Goal: Information Seeking & Learning: Learn about a topic

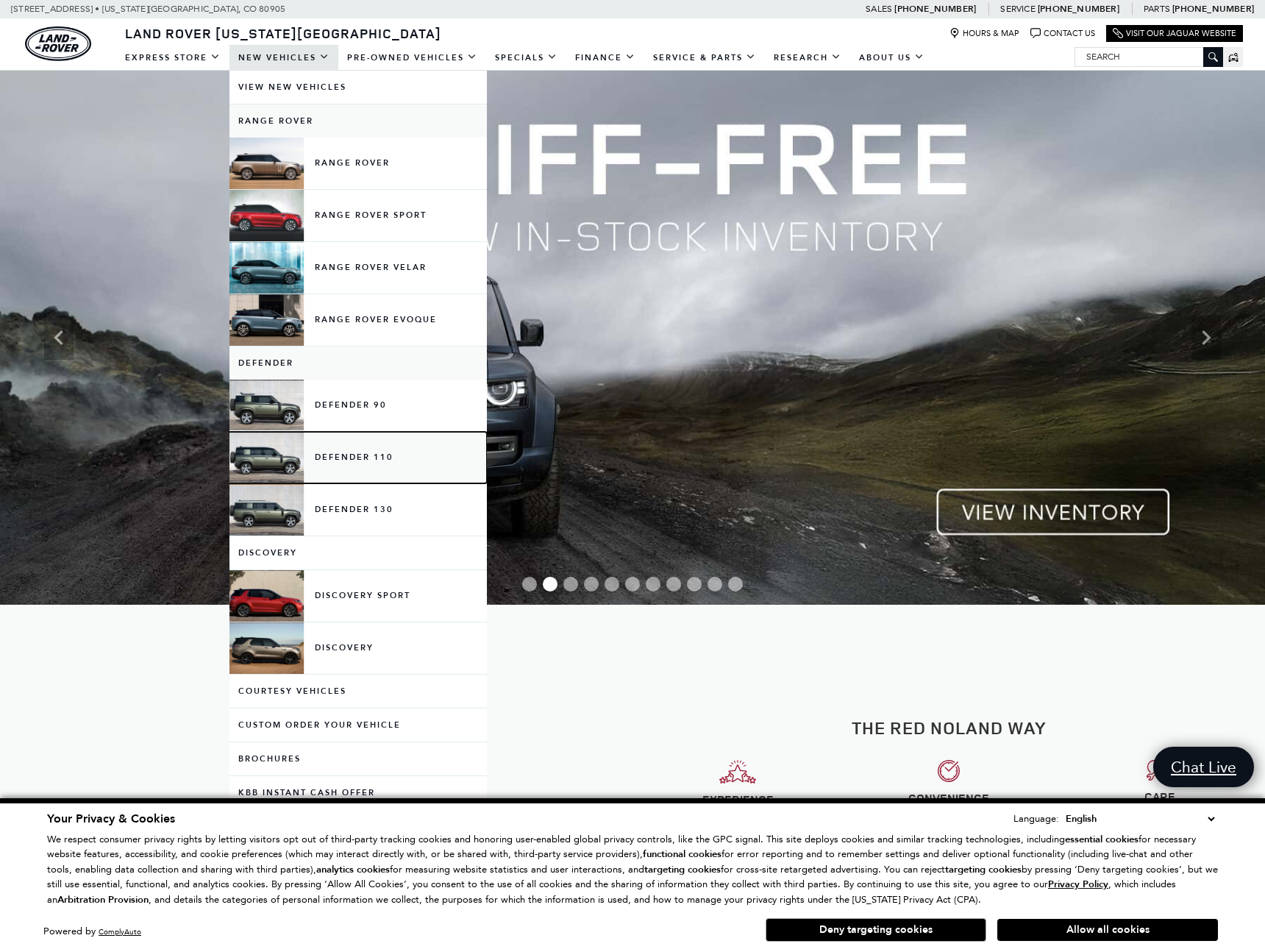
click at [369, 468] on link "Defender 110" at bounding box center [358, 457] width 258 height 52
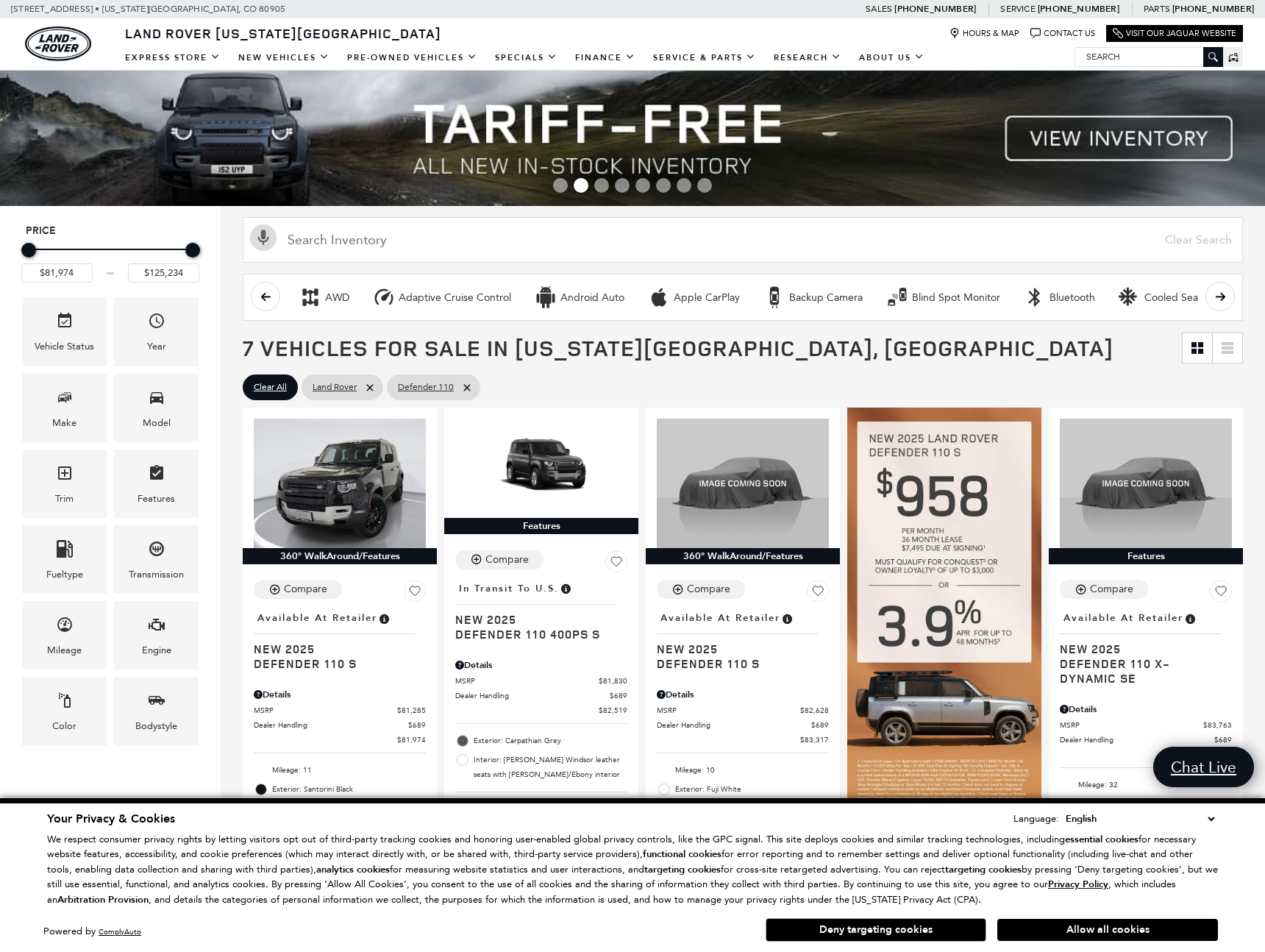
scroll to position [5, 0]
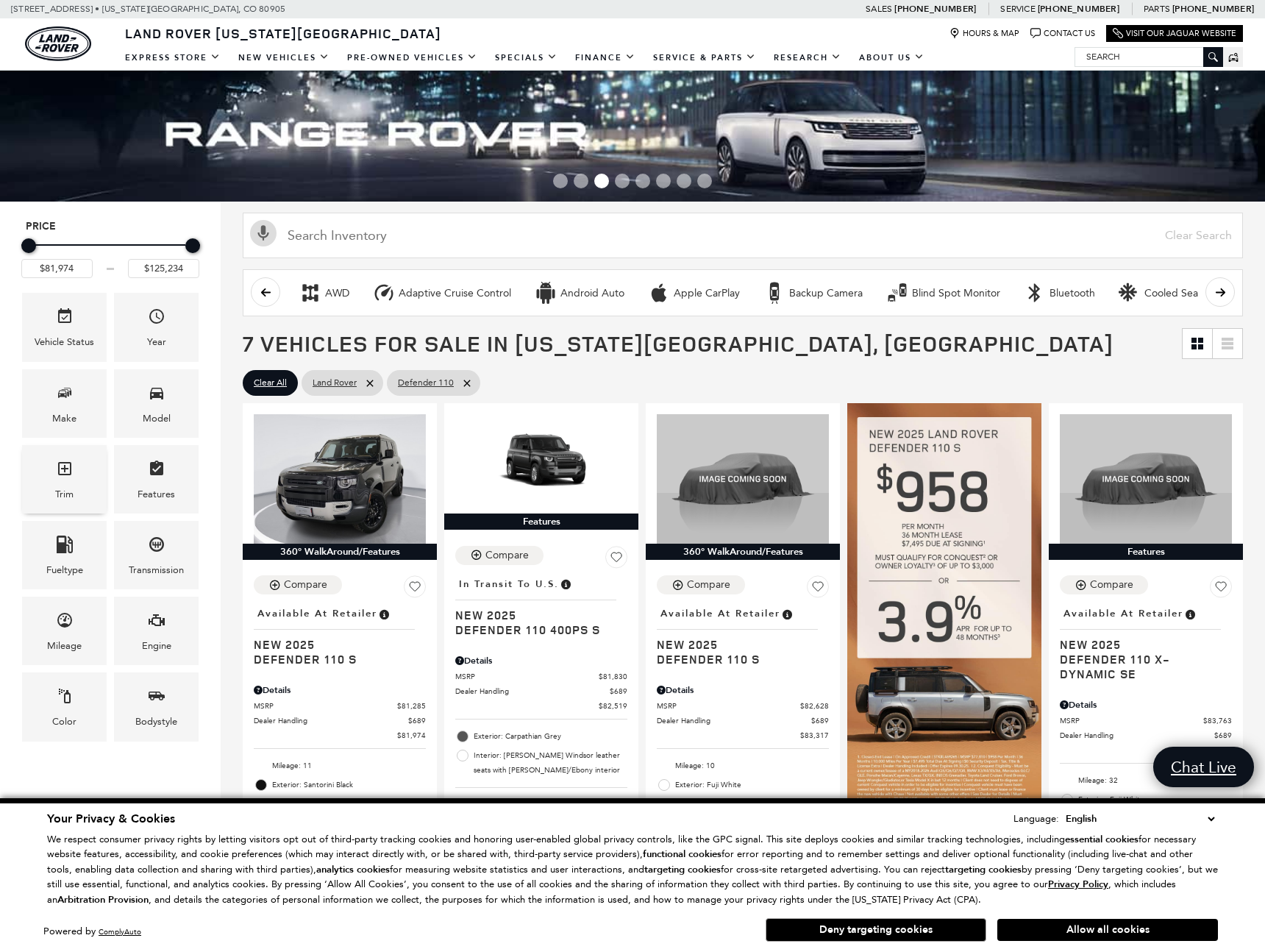
click at [69, 478] on span "Trim" at bounding box center [64, 471] width 18 height 30
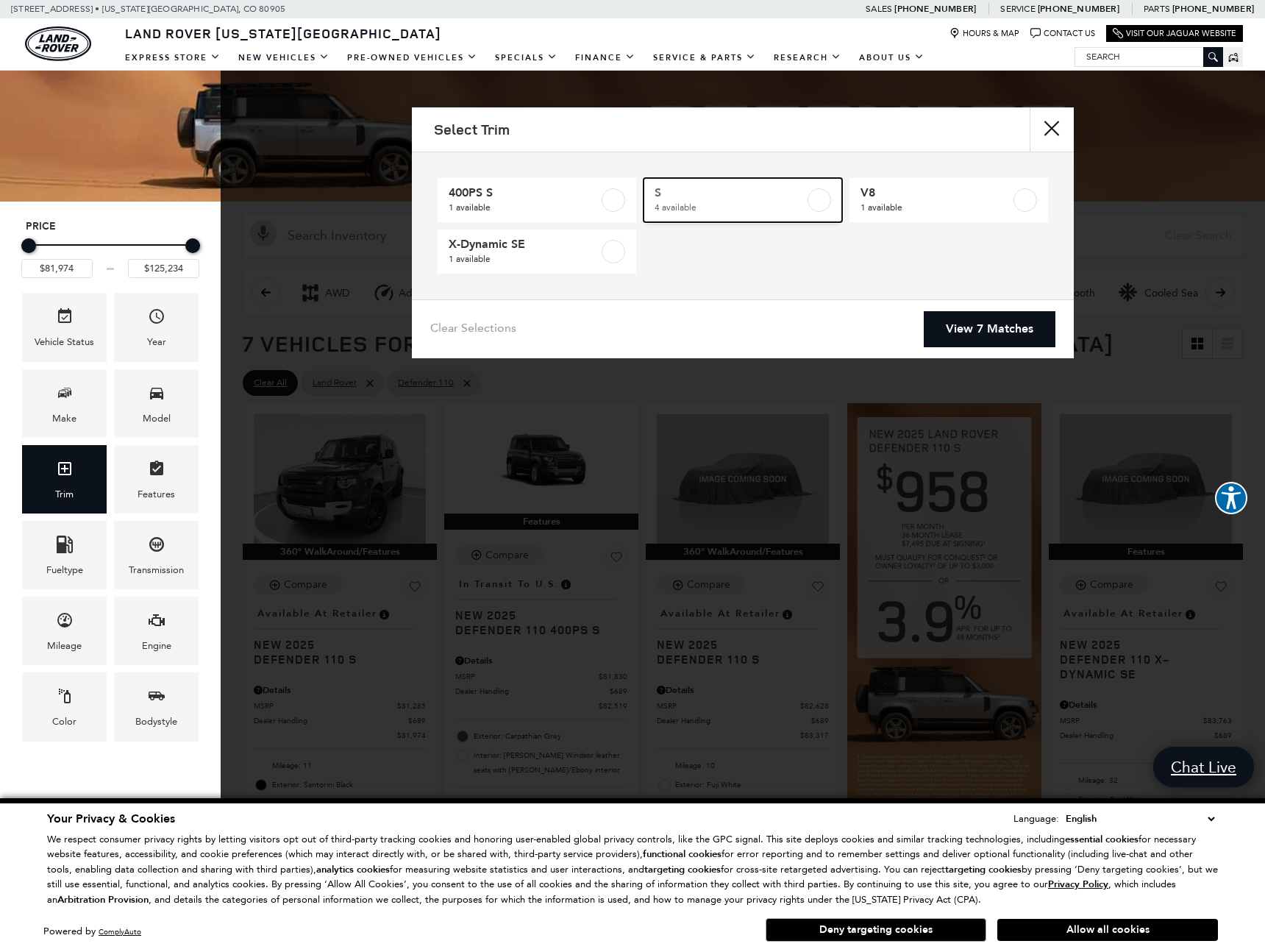
click at [714, 202] on span "4 available" at bounding box center [730, 207] width 150 height 15
type input "$85,062"
checkbox input "true"
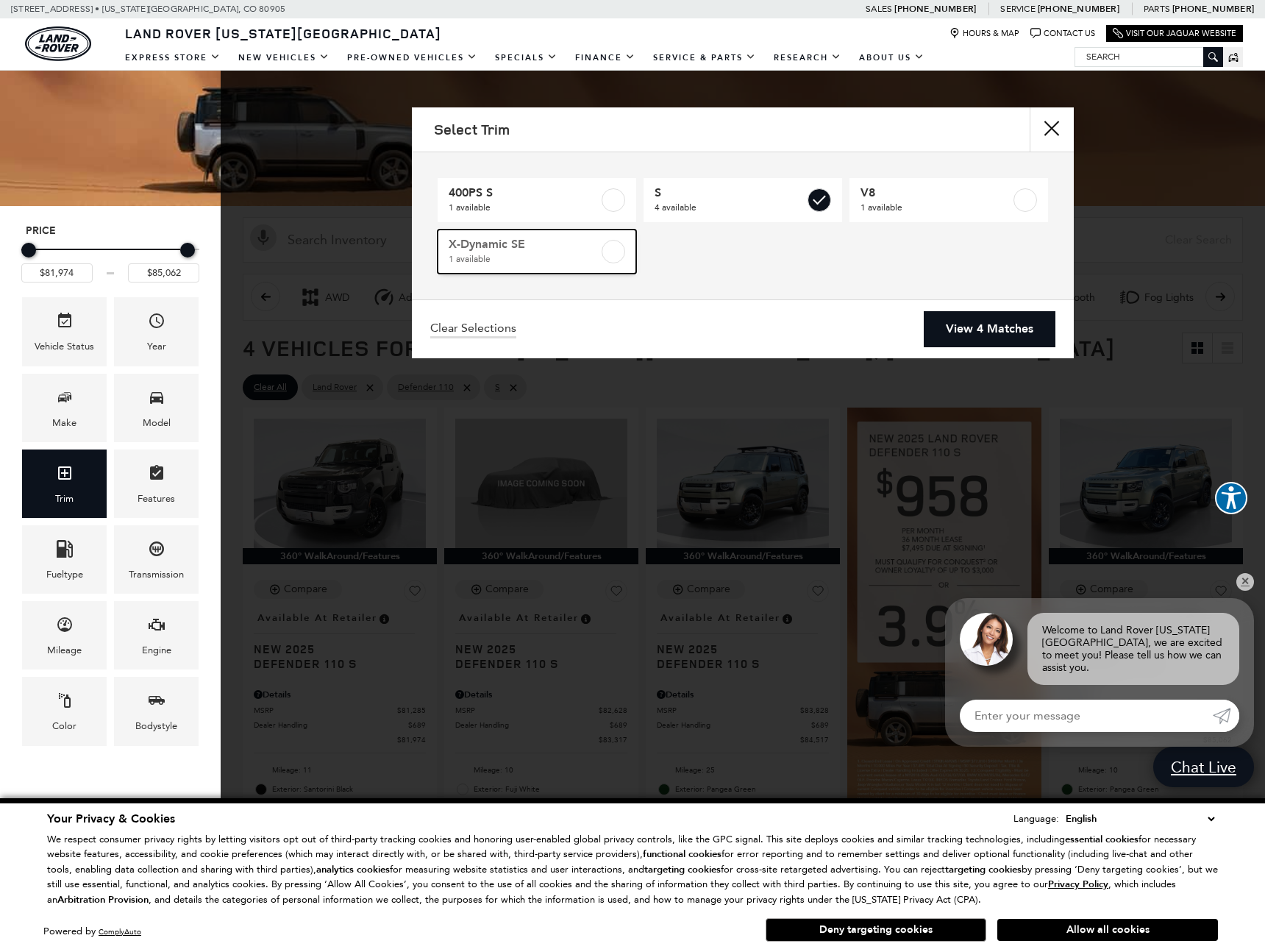
click at [514, 243] on span "X-Dynamic SE" at bounding box center [524, 244] width 150 height 15
checkbox input "true"
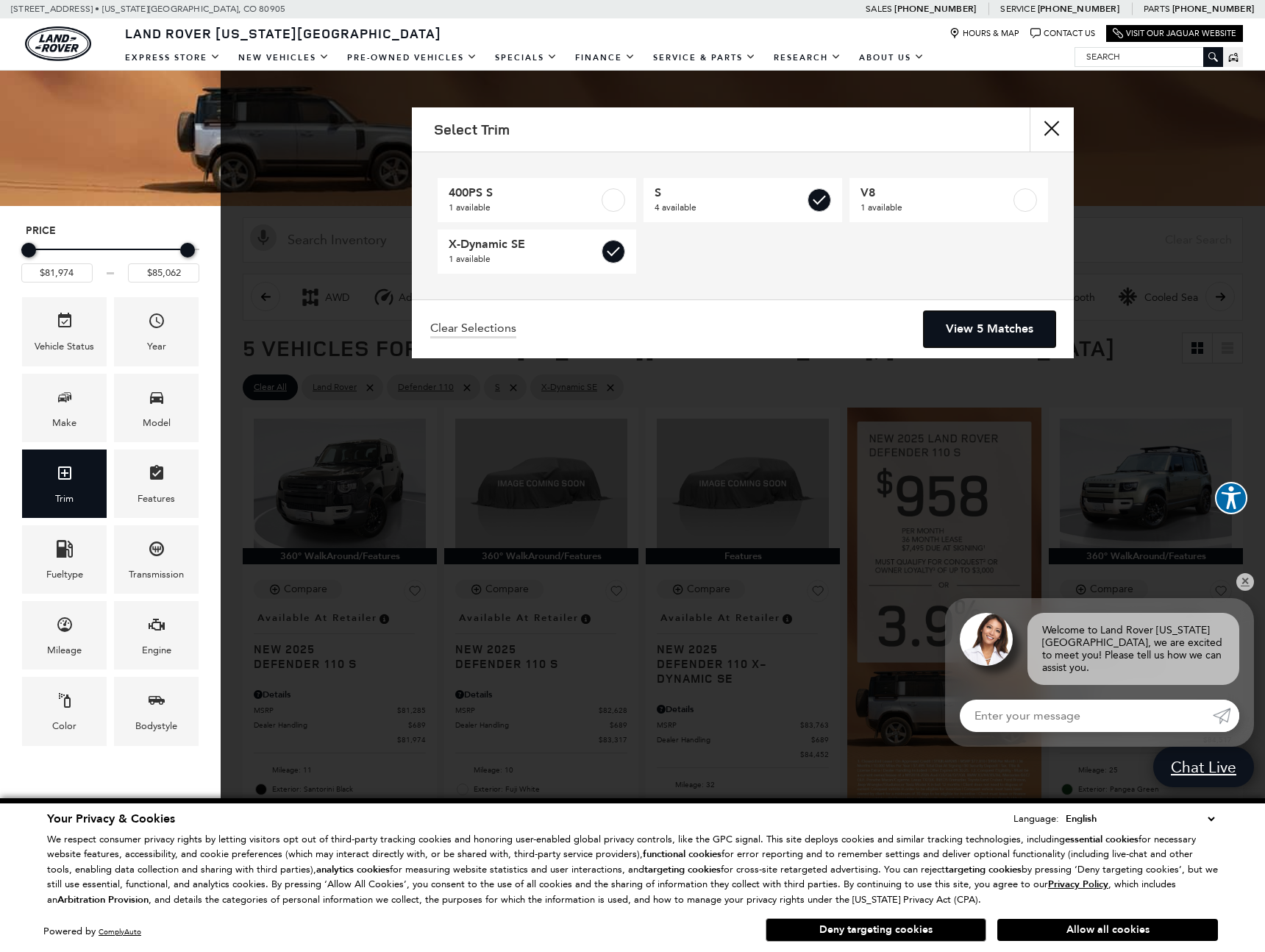
click at [992, 330] on link "View 5 Matches" at bounding box center [990, 329] width 132 height 36
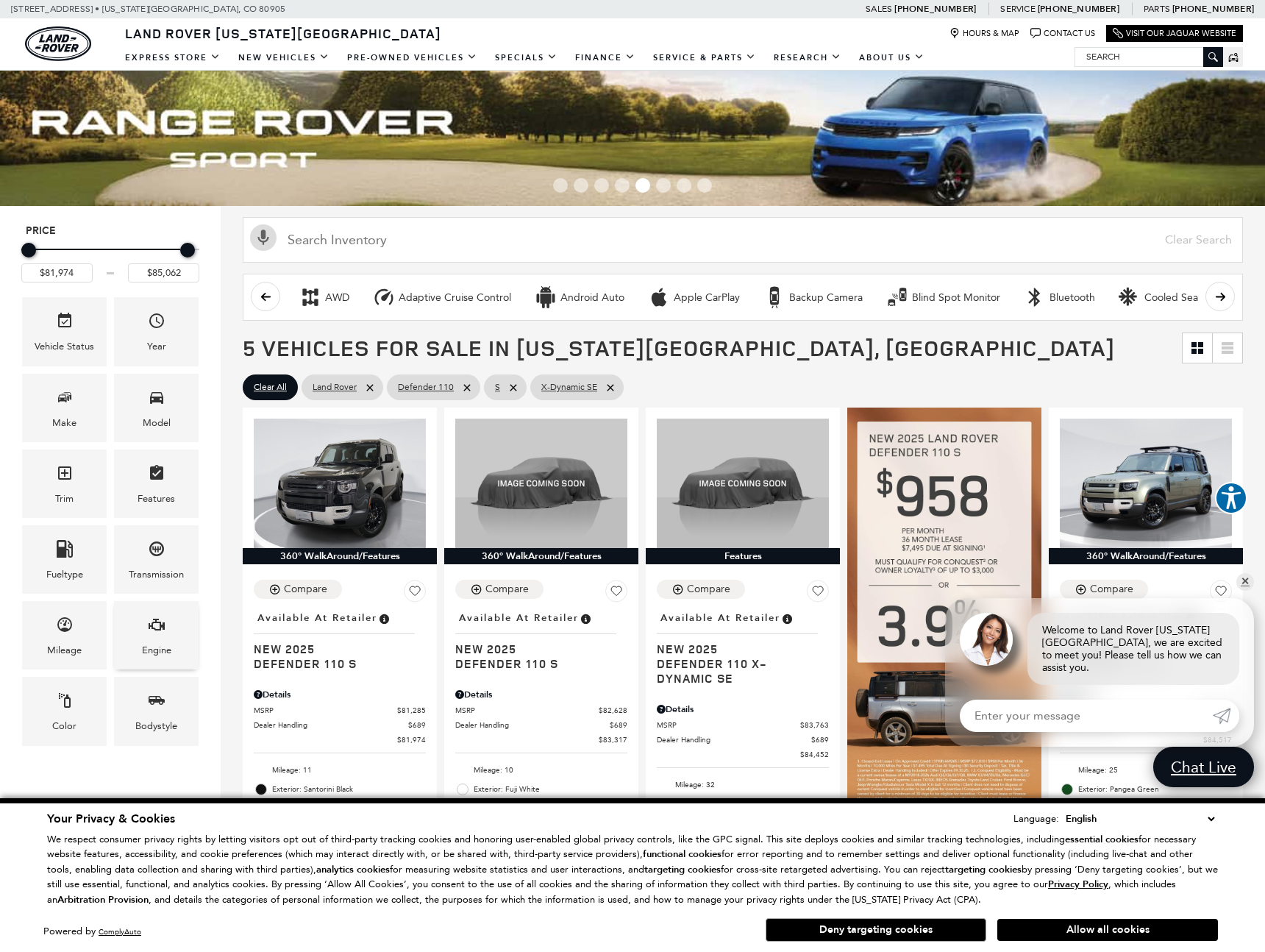
click at [150, 635] on span "Engine" at bounding box center [157, 626] width 18 height 30
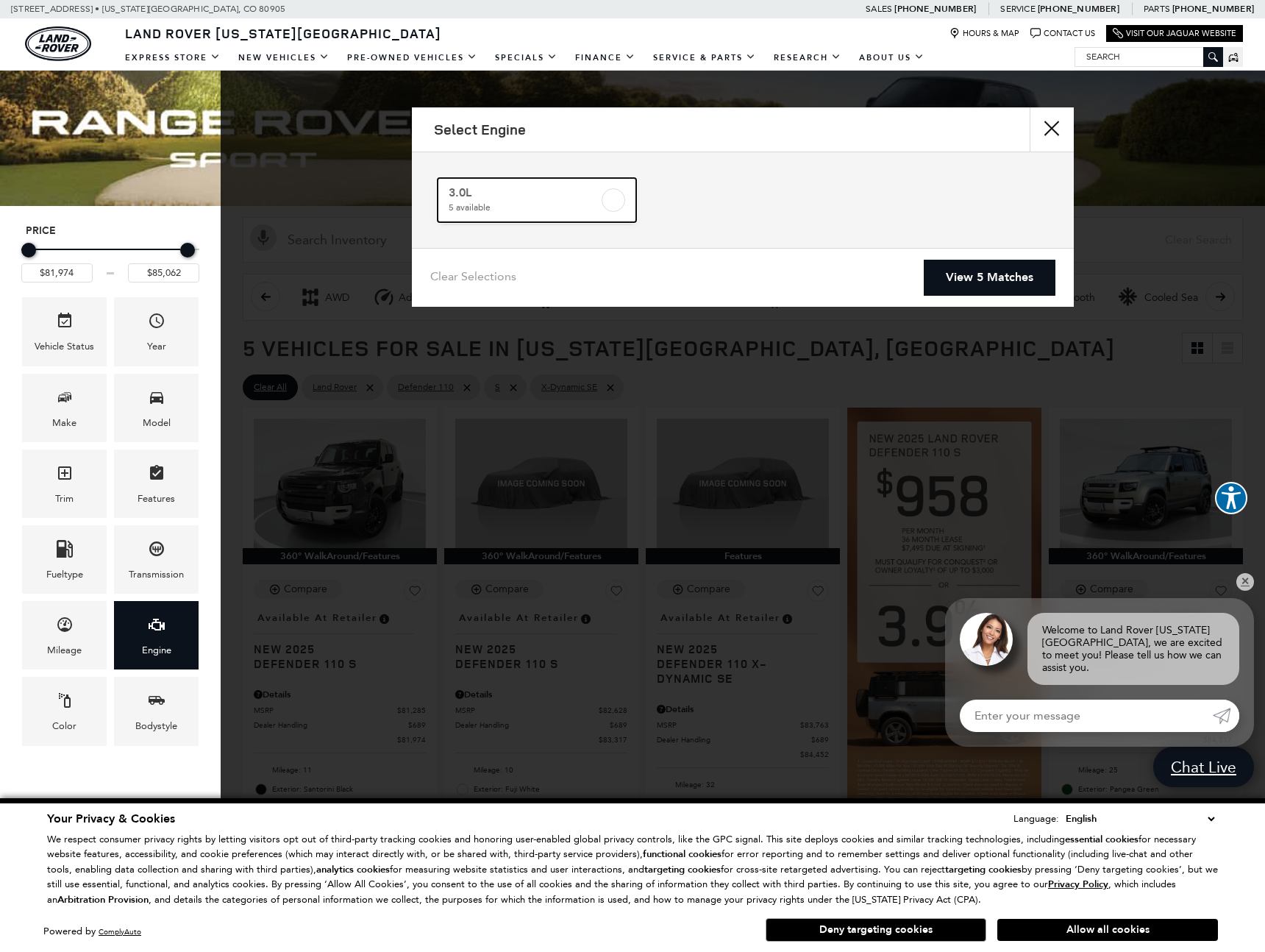
click at [500, 200] on span "5 available" at bounding box center [524, 207] width 150 height 15
checkbox input "true"
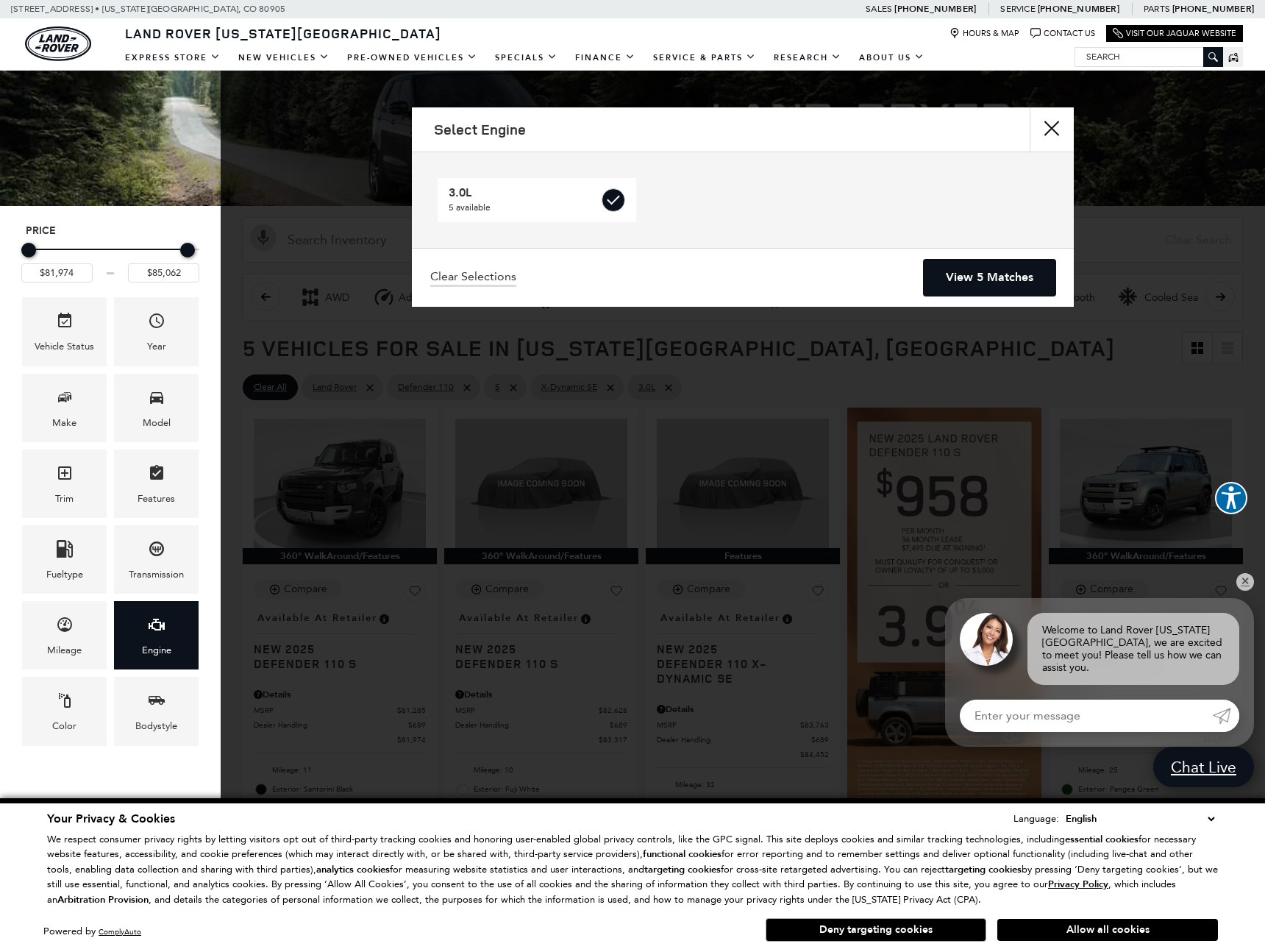
click at [978, 272] on link "View 5 Matches" at bounding box center [990, 278] width 132 height 36
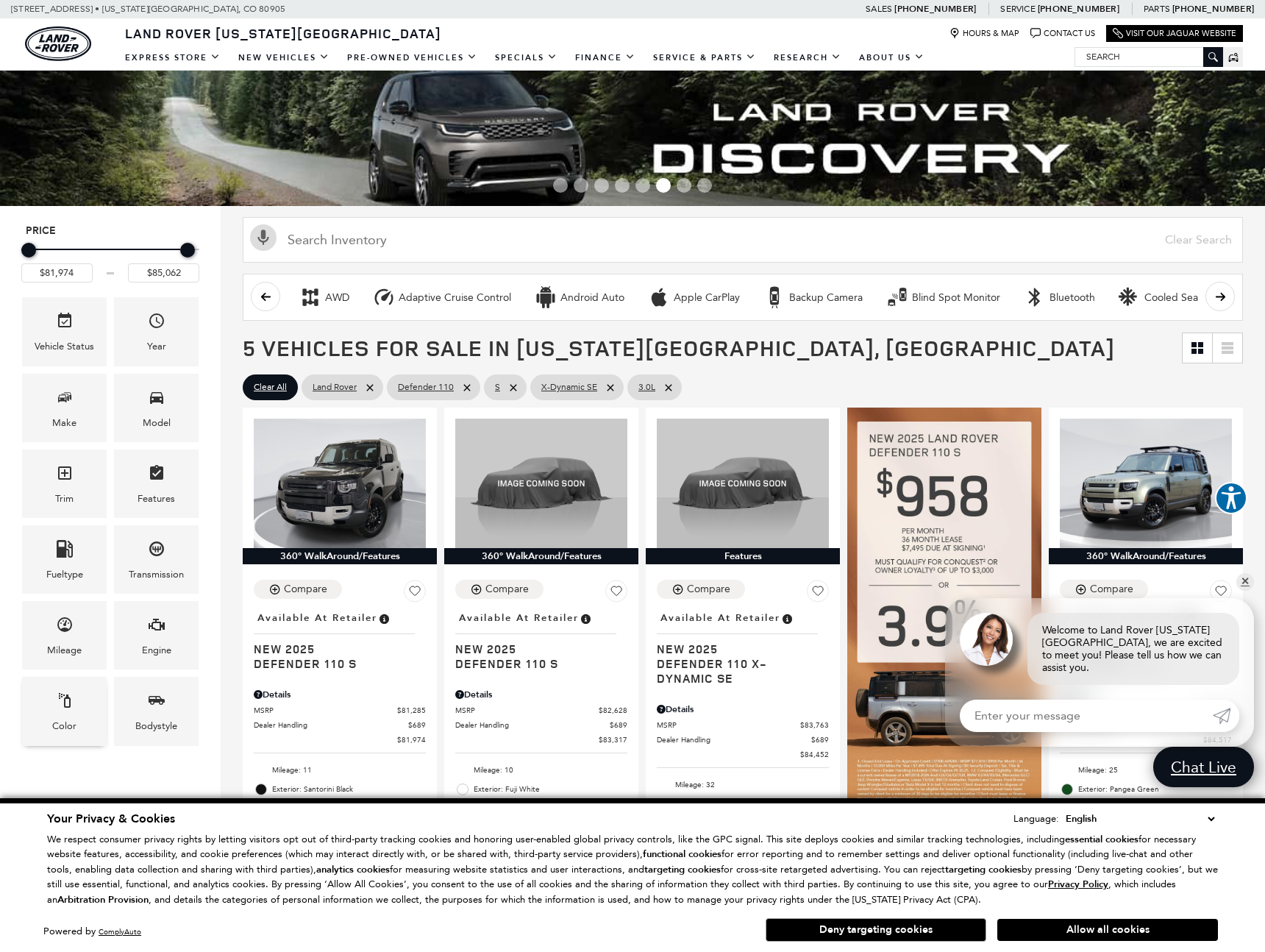
click at [70, 720] on div "Color" at bounding box center [64, 726] width 24 height 16
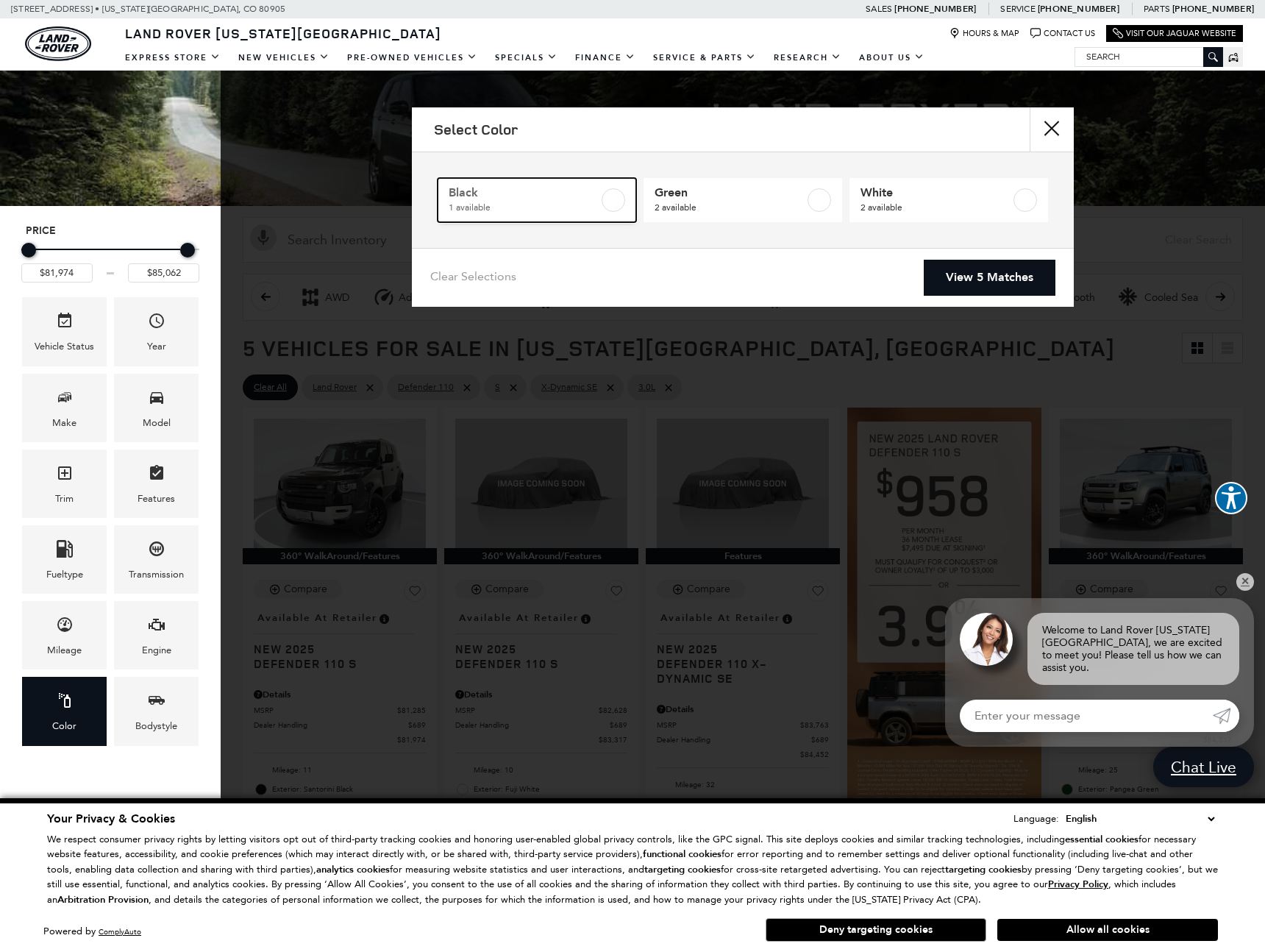
click at [495, 208] on span "1 available" at bounding box center [524, 207] width 150 height 15
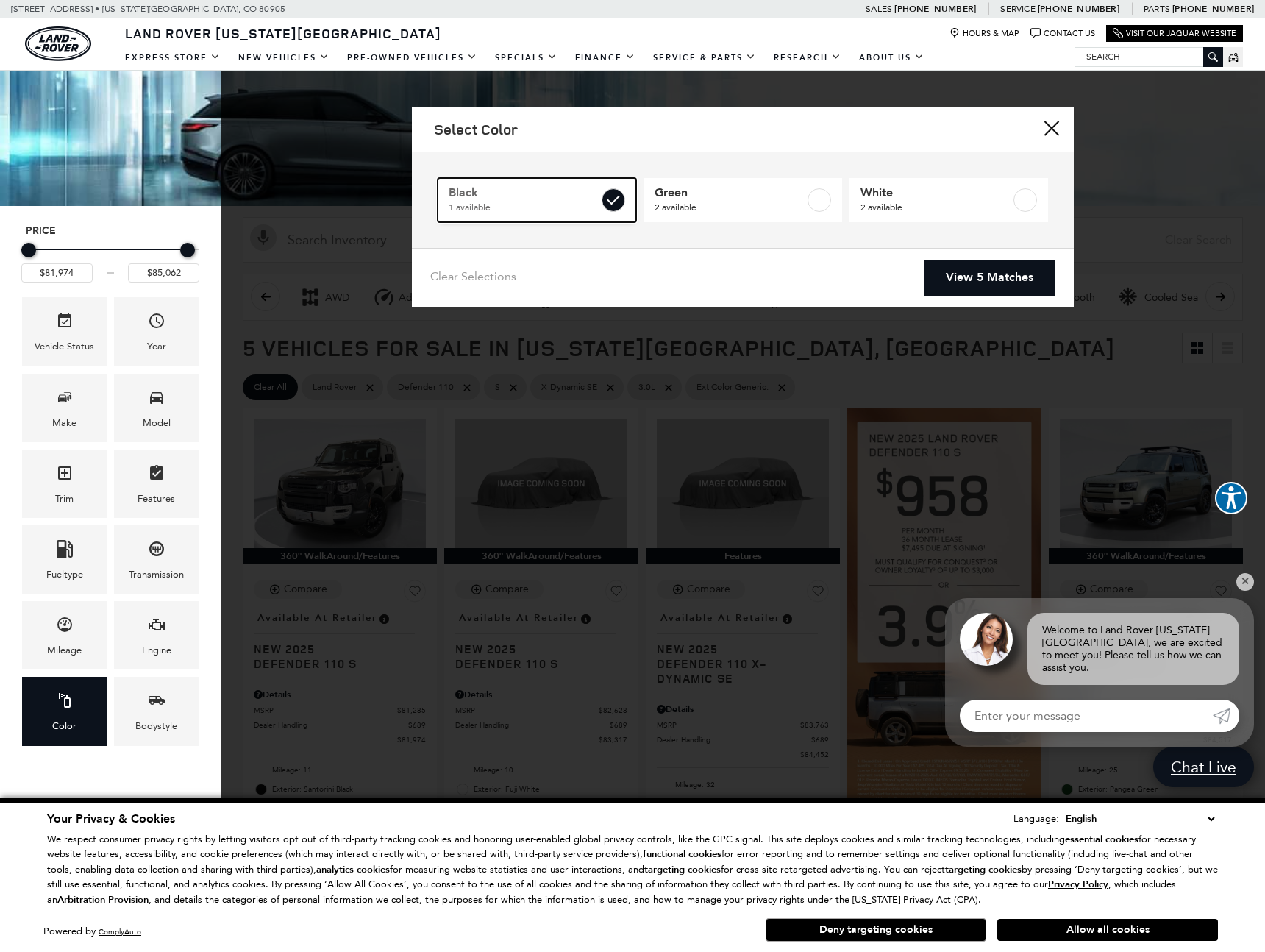
type input "$81,974"
checkbox input "true"
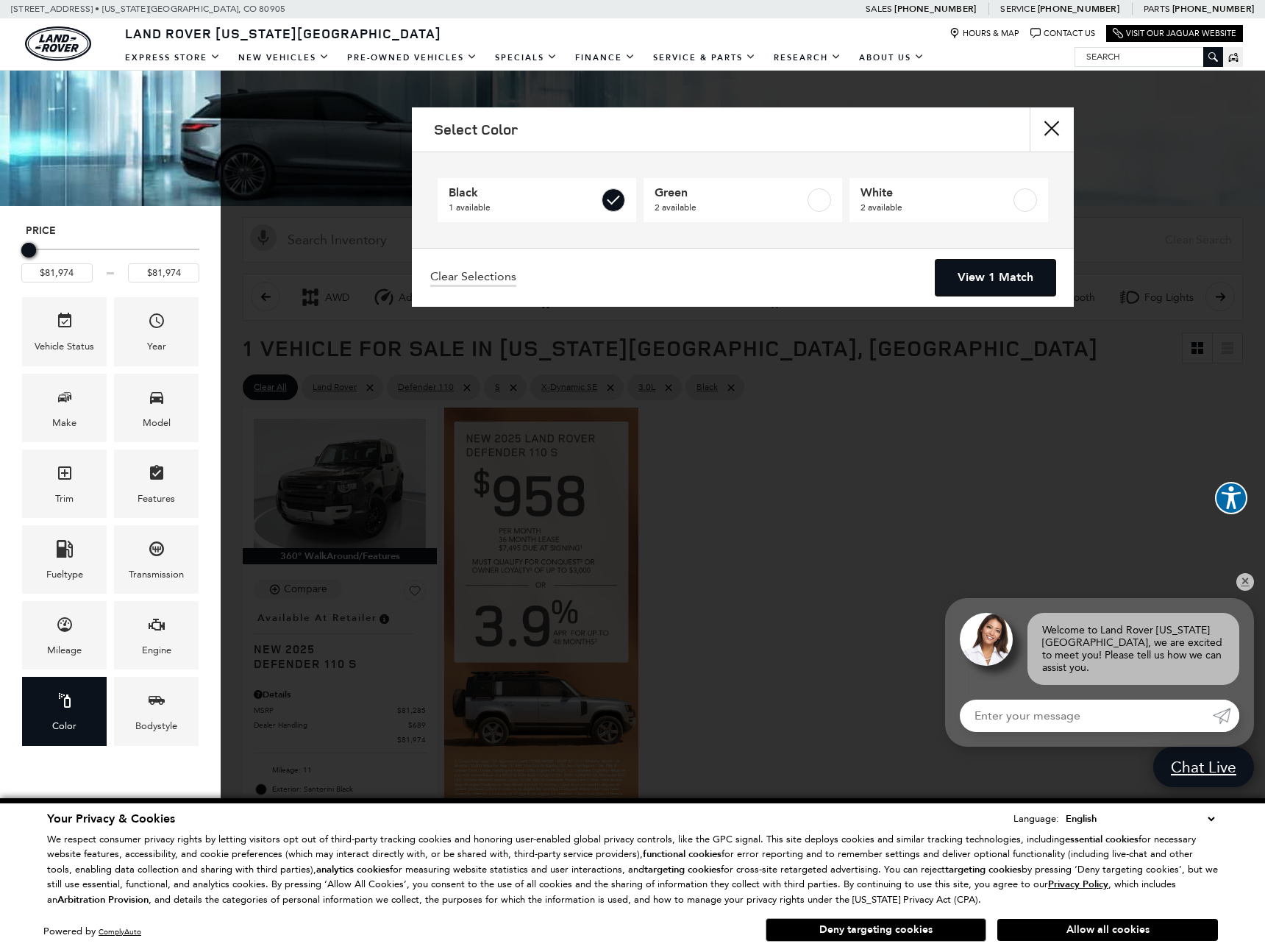
click at [976, 276] on link "View 1 Match" at bounding box center [995, 278] width 120 height 36
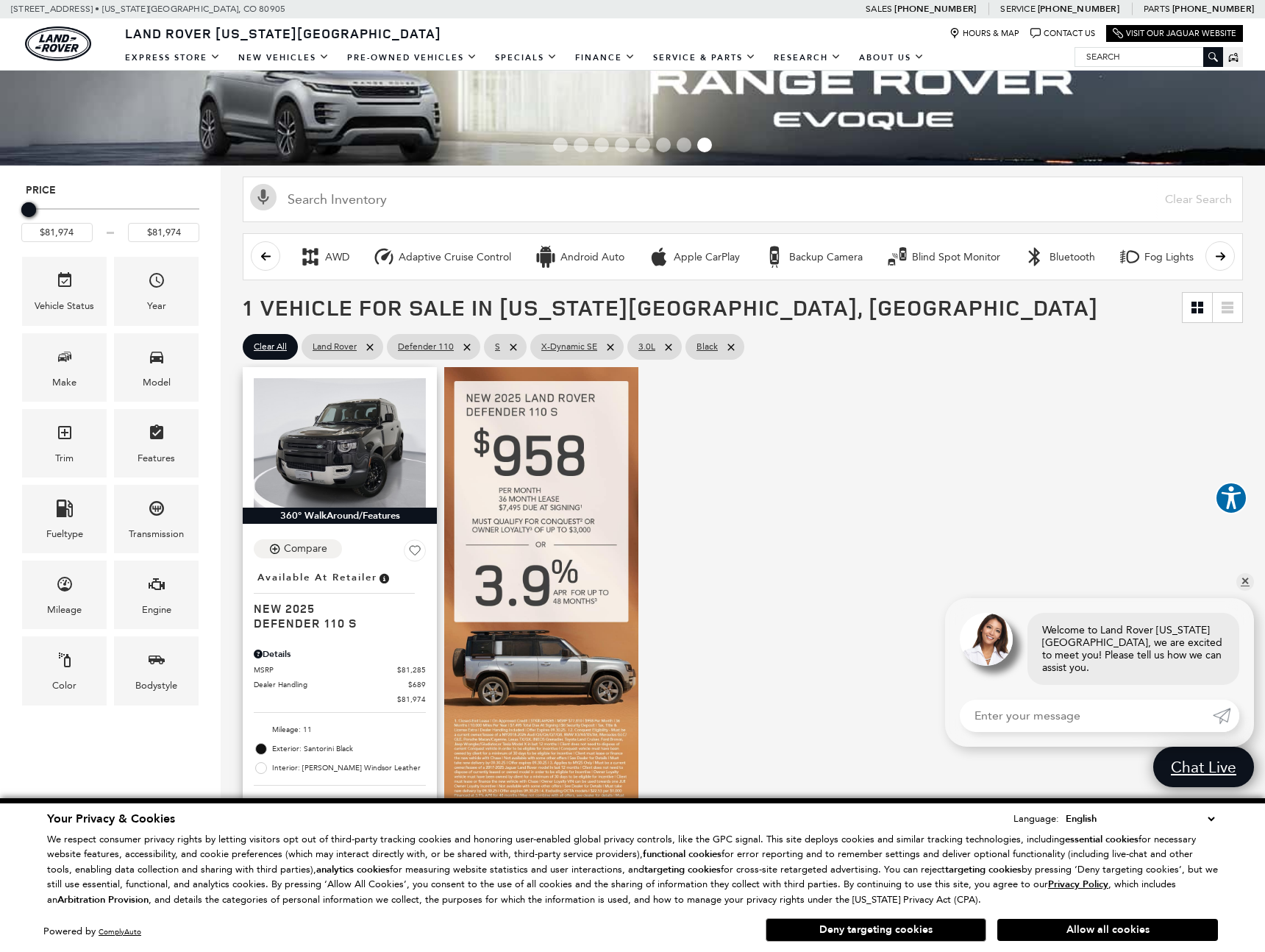
scroll to position [42, 0]
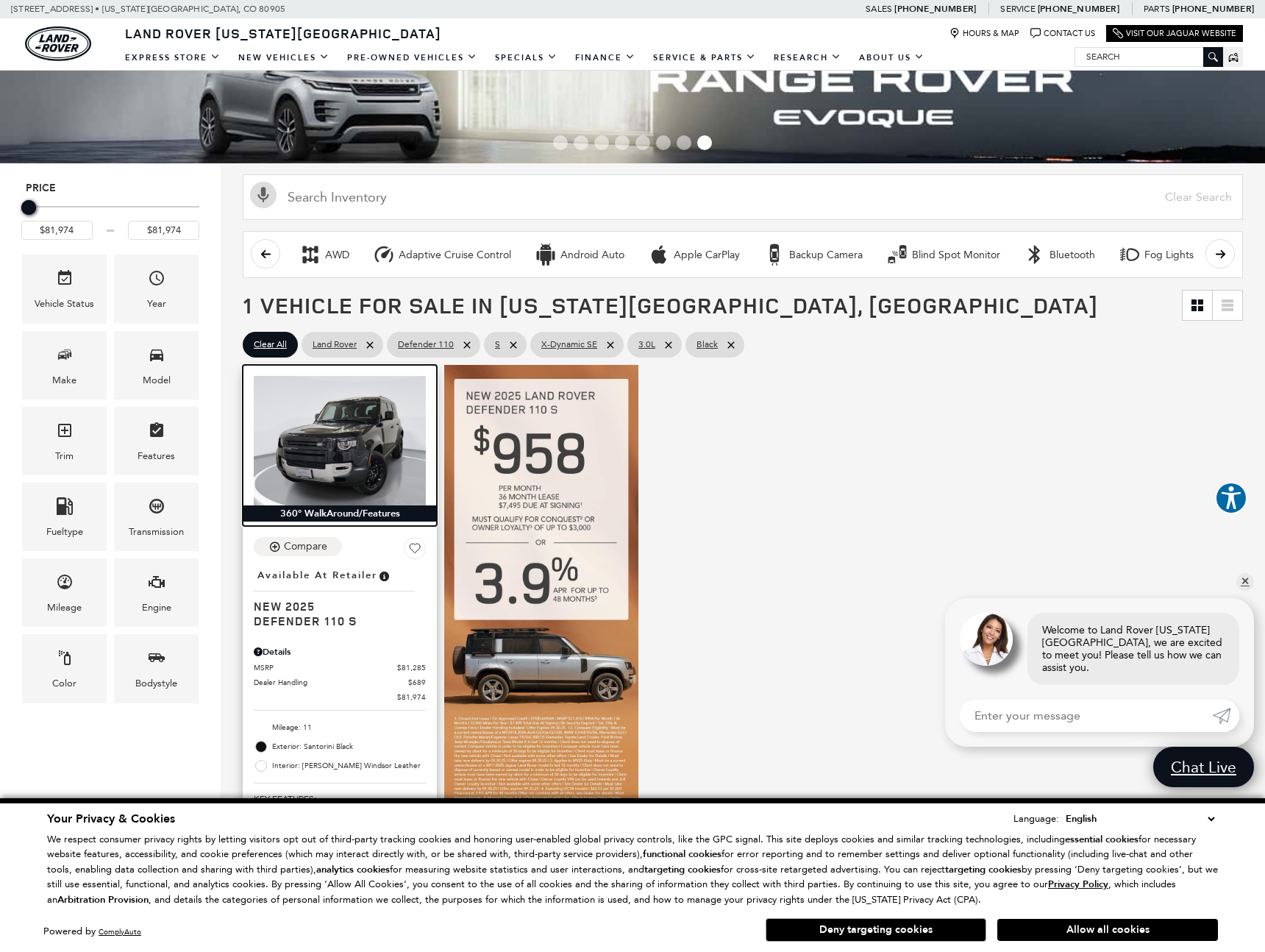
click at [339, 452] on img at bounding box center [339, 441] width 172 height 130
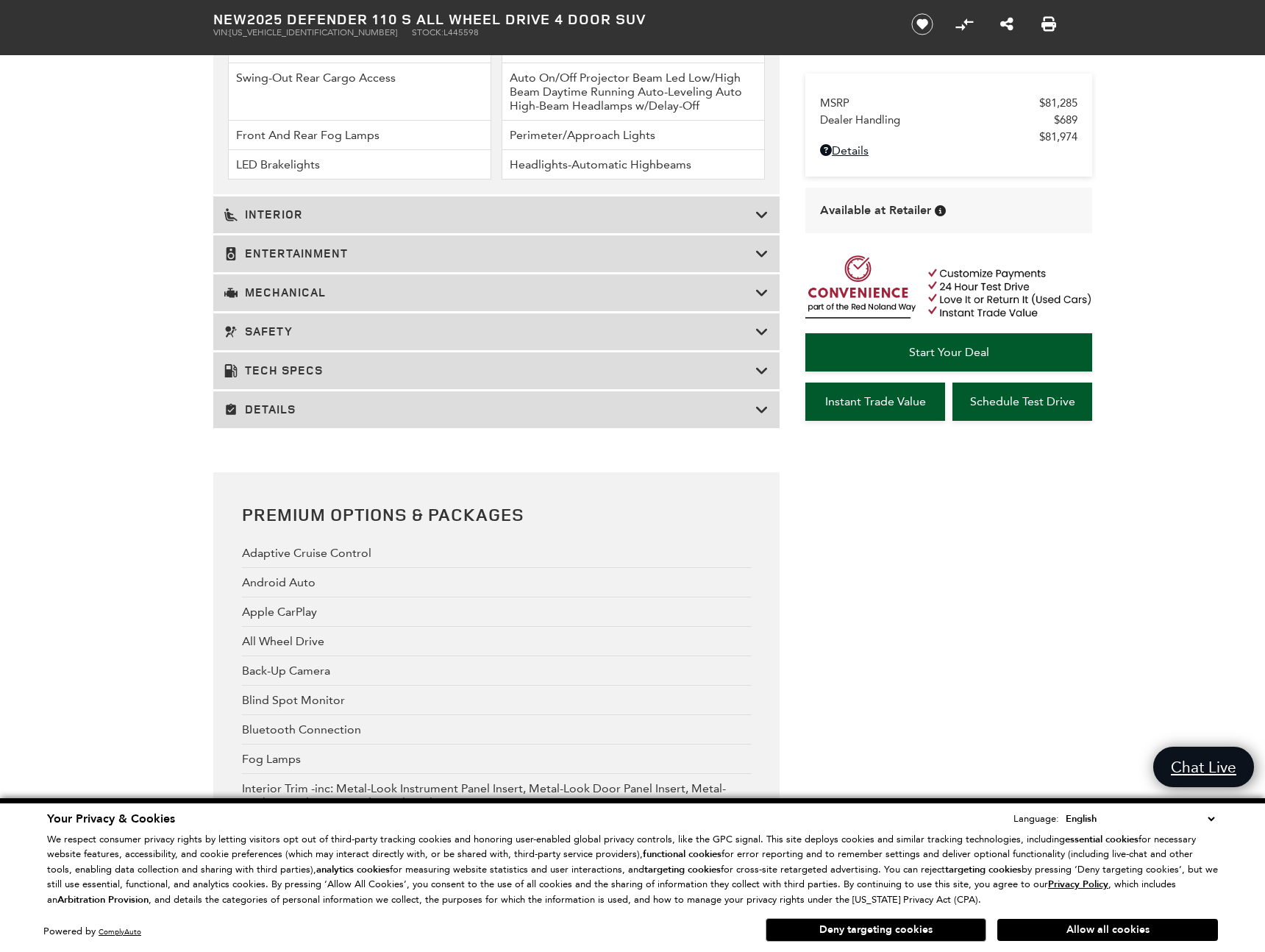
scroll to position [2189, 0]
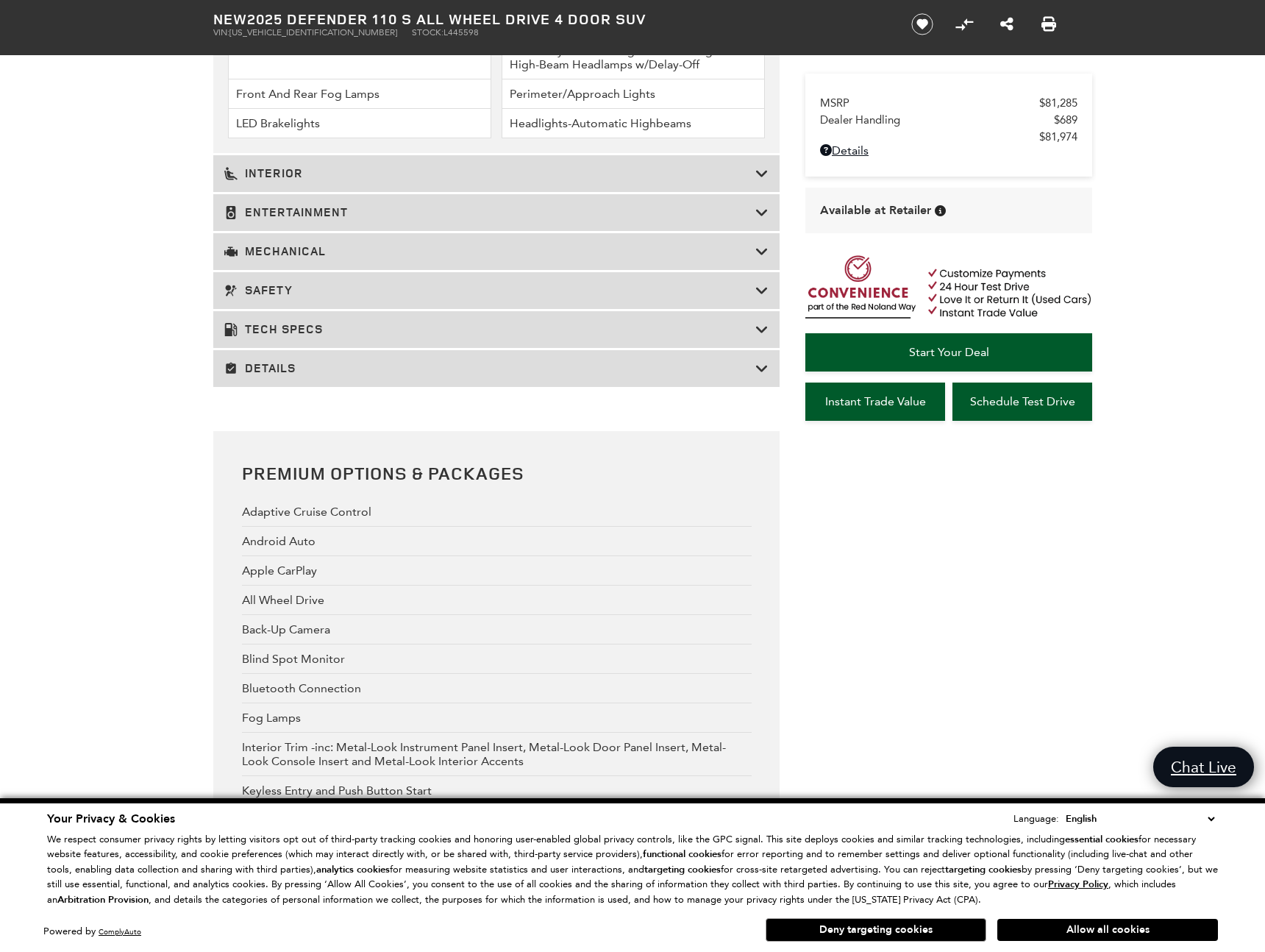
click at [322, 370] on h3 "Details" at bounding box center [490, 368] width 531 height 15
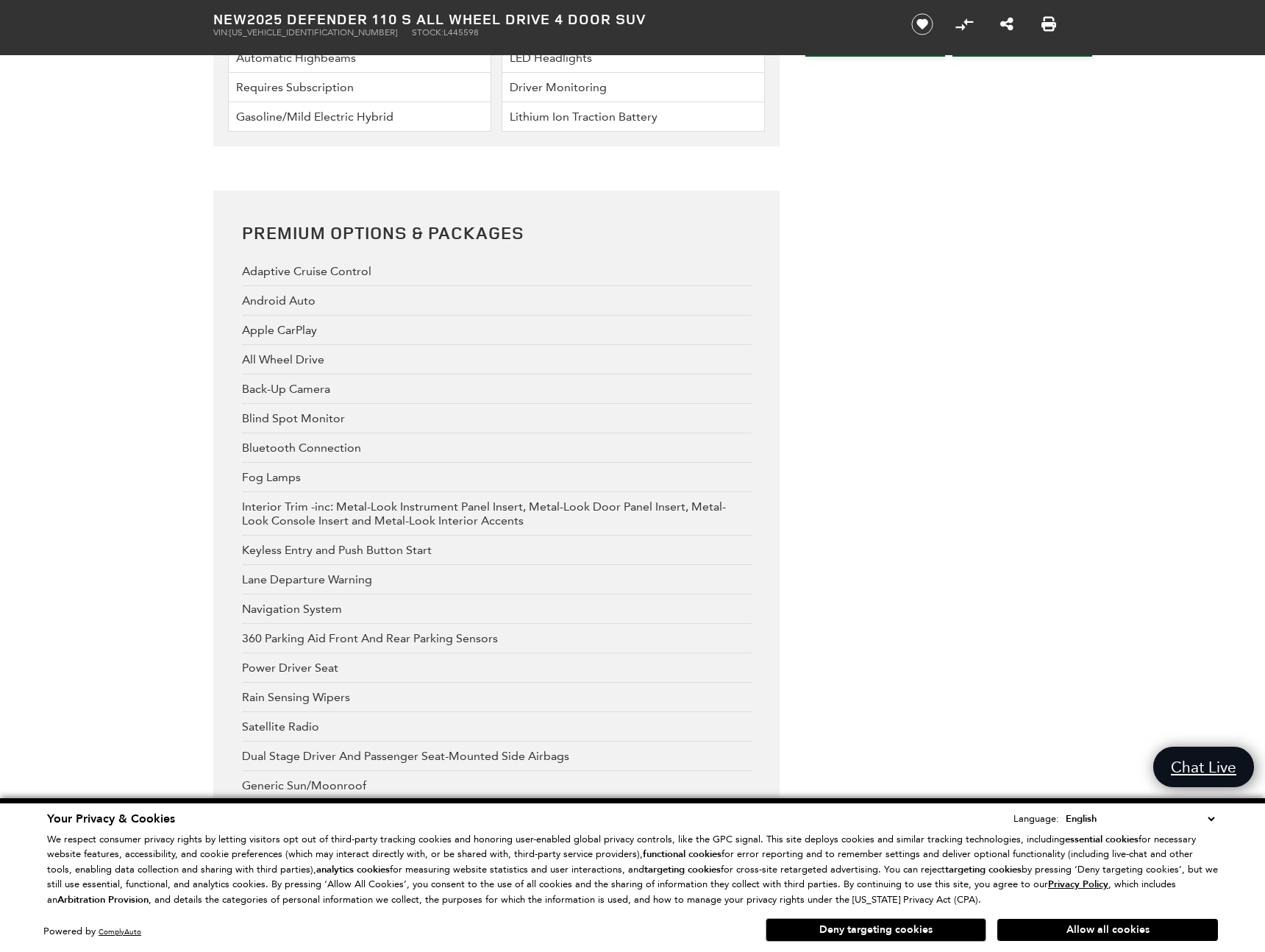
scroll to position [3813, 0]
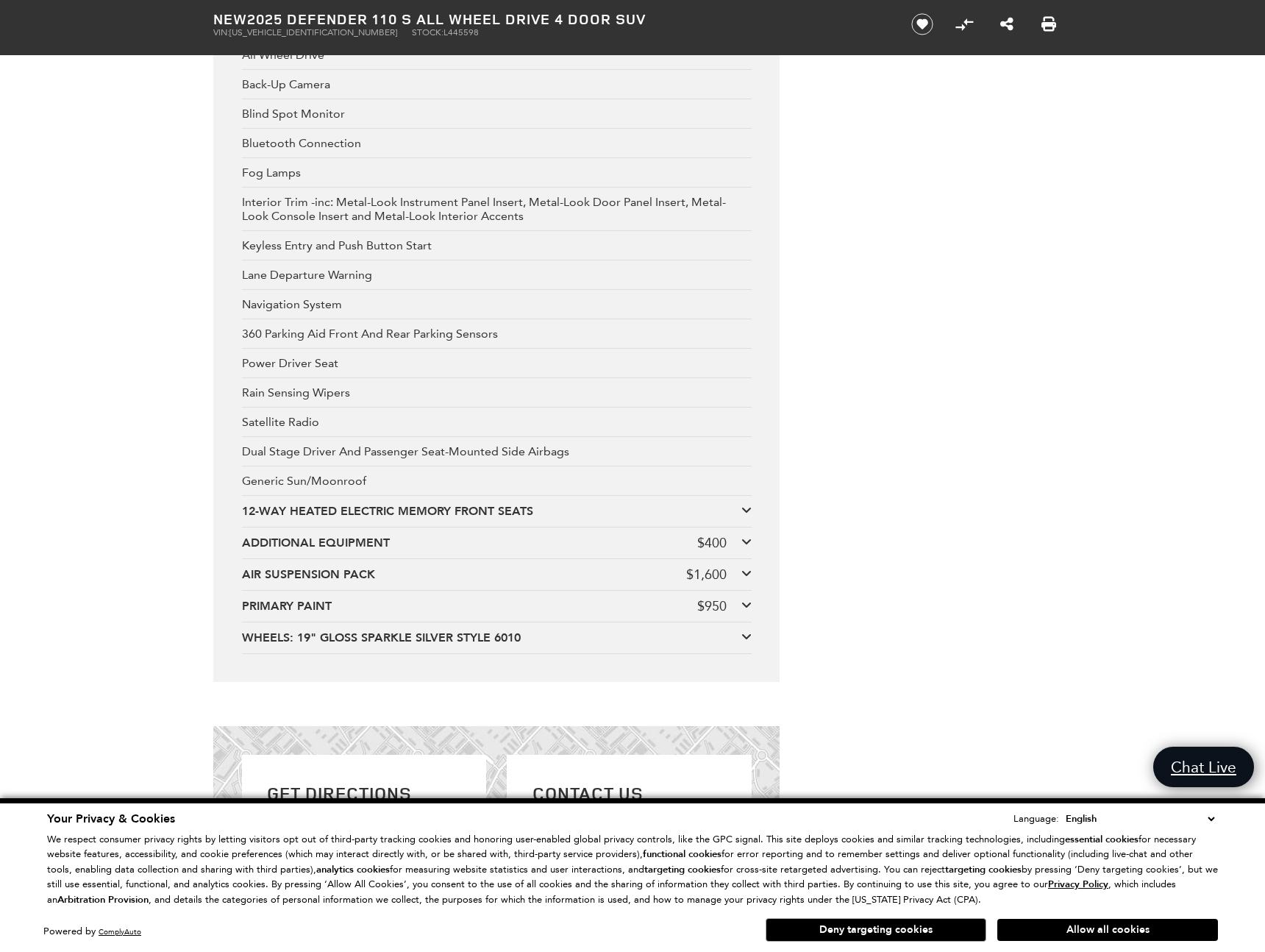
click at [743, 638] on icon at bounding box center [746, 636] width 10 height 12
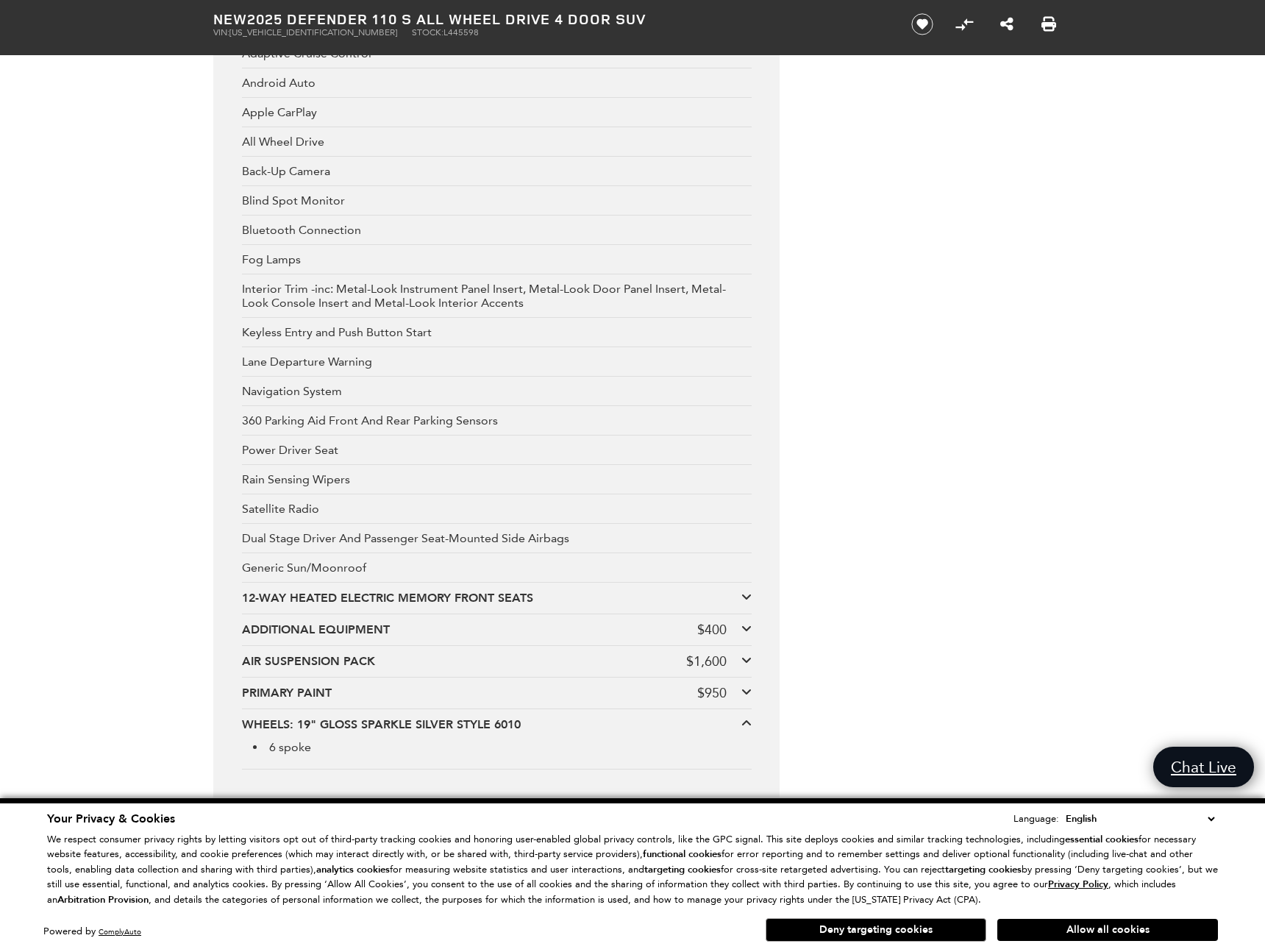
scroll to position [4247, 0]
